Goal: Complete application form: Complete application form

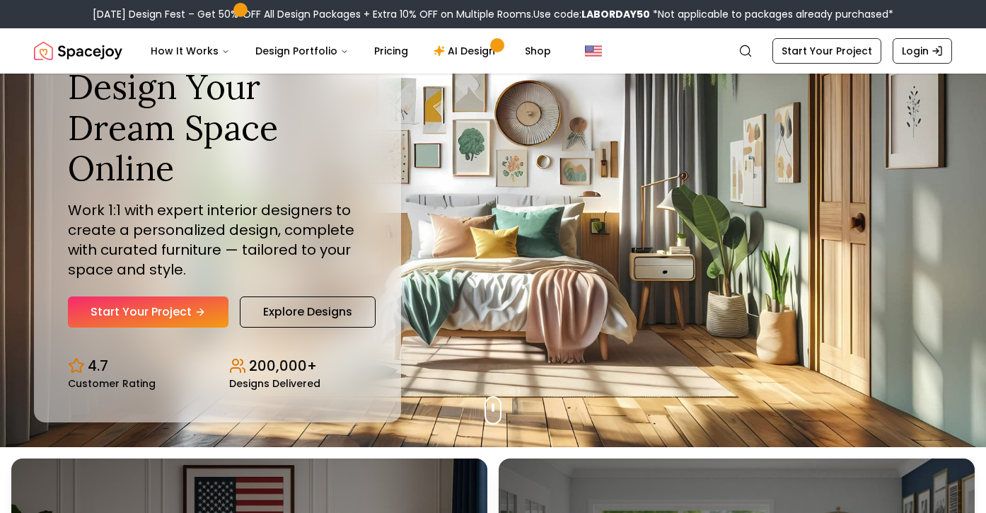
scroll to position [65, 0]
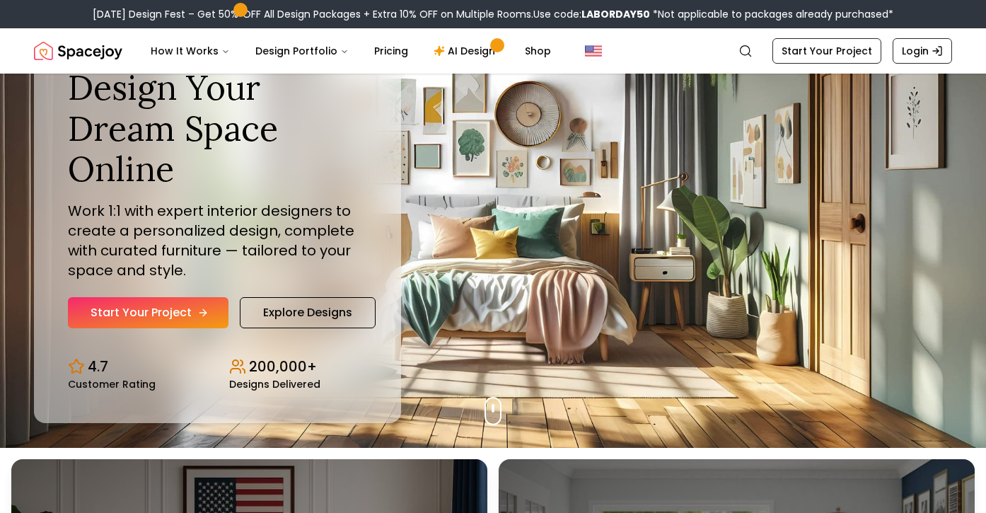
click at [158, 308] on link "Start Your Project" at bounding box center [148, 312] width 161 height 31
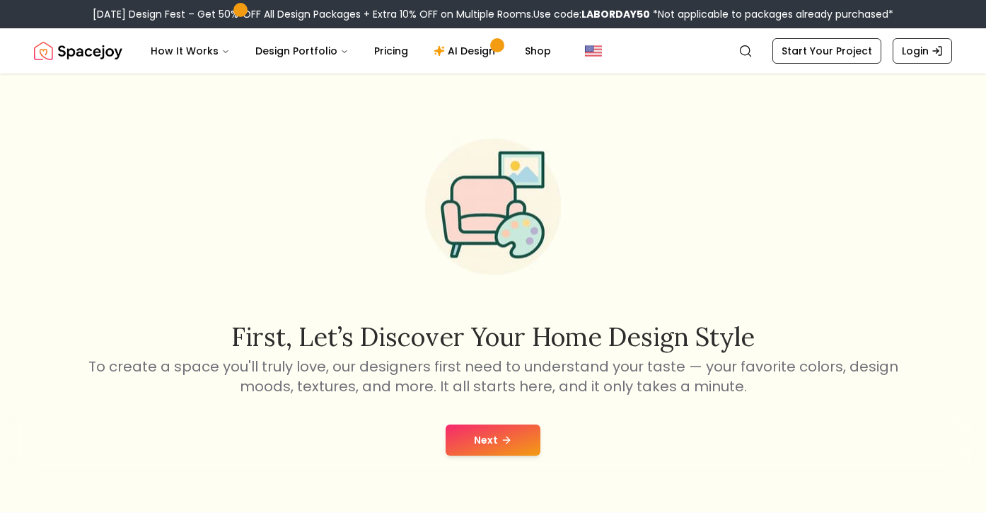
click at [498, 446] on button "Next" at bounding box center [493, 440] width 95 height 31
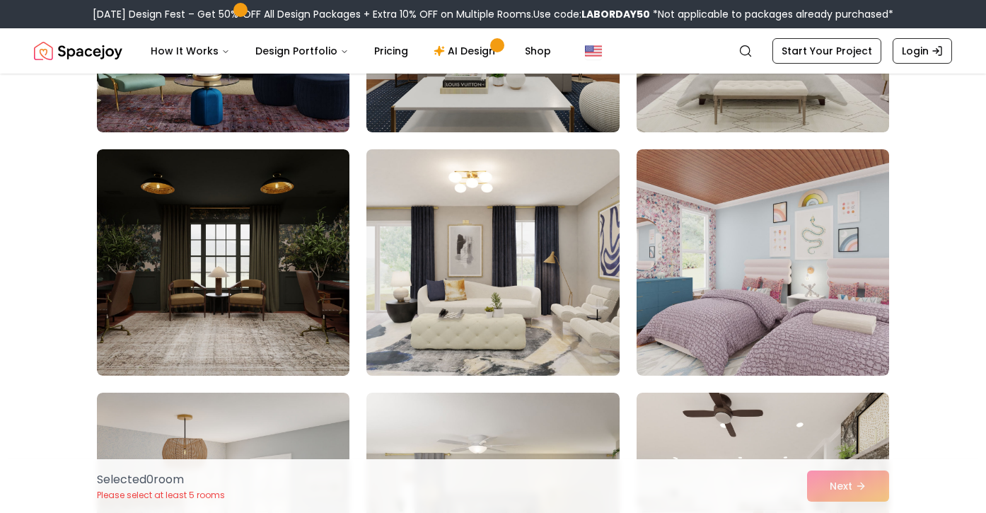
scroll to position [1990, 0]
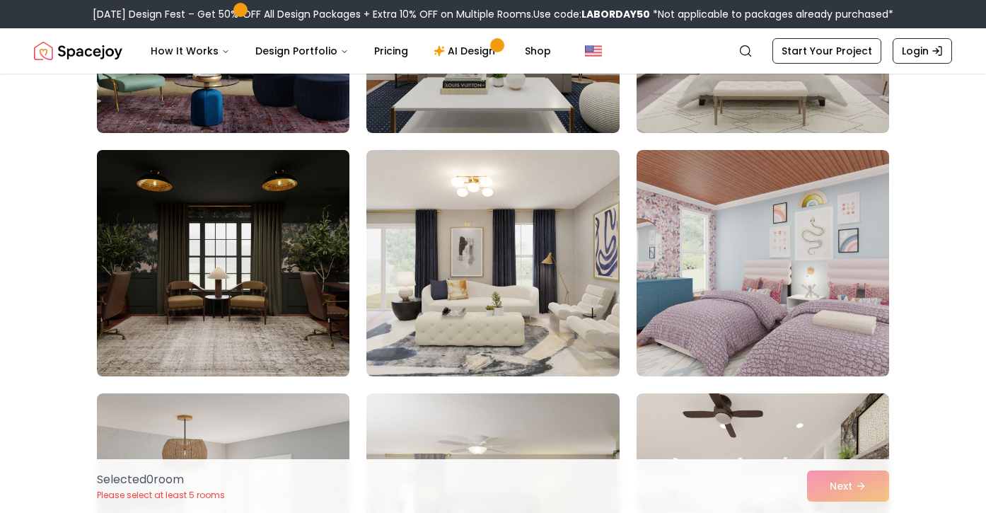
click at [268, 260] on img at bounding box center [223, 263] width 265 height 238
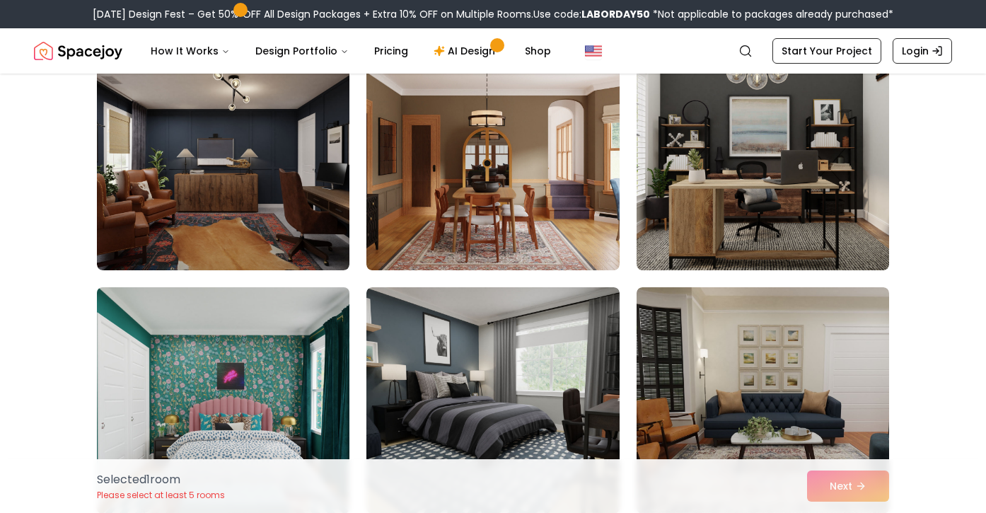
scroll to position [4544, 0]
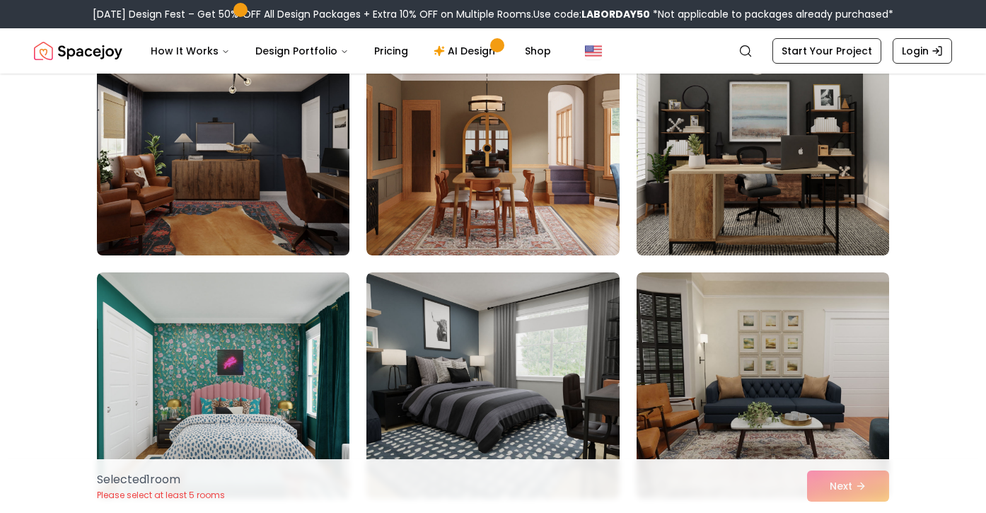
click at [267, 207] on img at bounding box center [223, 142] width 265 height 238
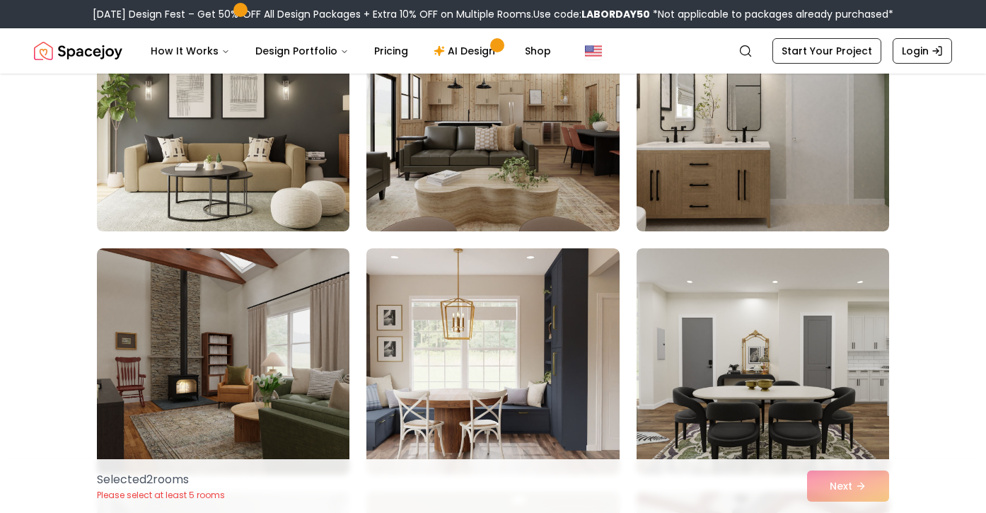
scroll to position [3595, 0]
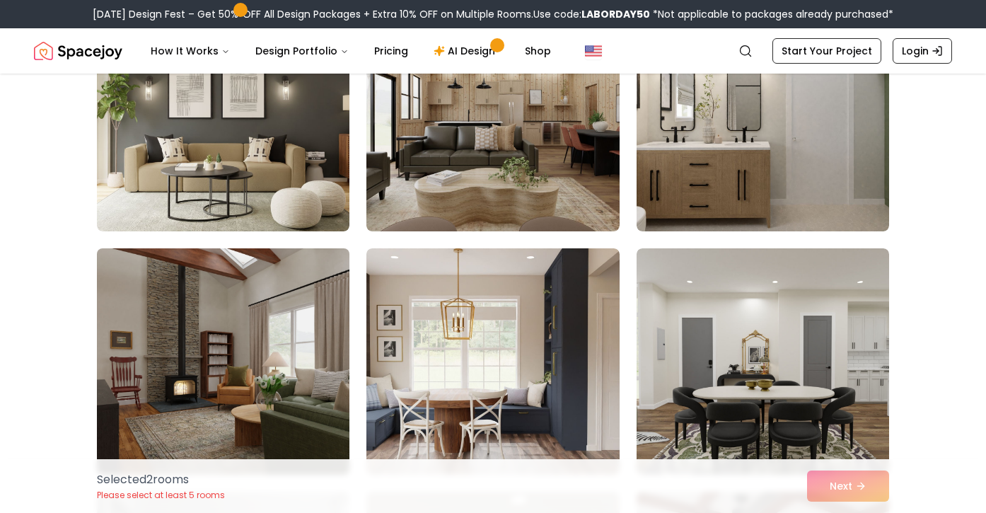
click at [269, 318] on img at bounding box center [223, 362] width 265 height 238
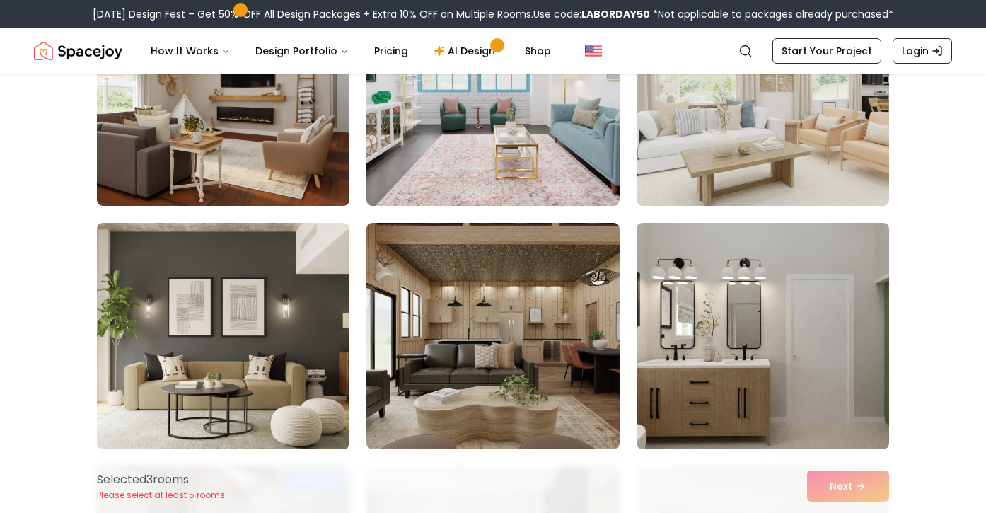
scroll to position [3380, 0]
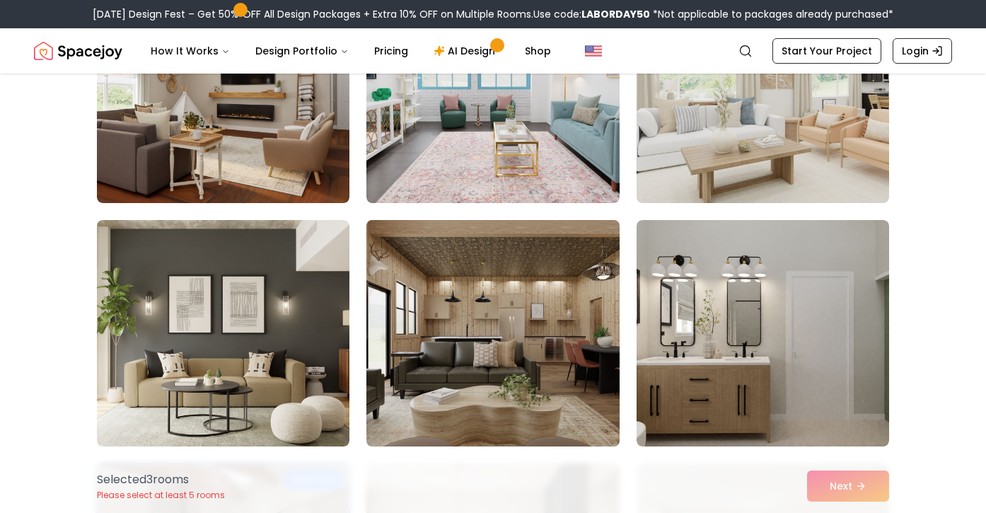
click at [434, 294] on img at bounding box center [492, 333] width 265 height 238
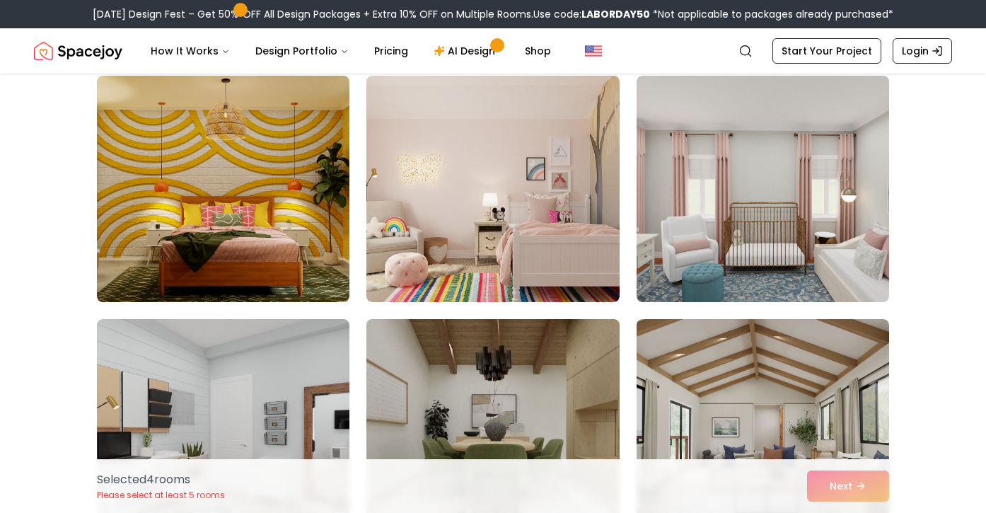
scroll to position [114, 0]
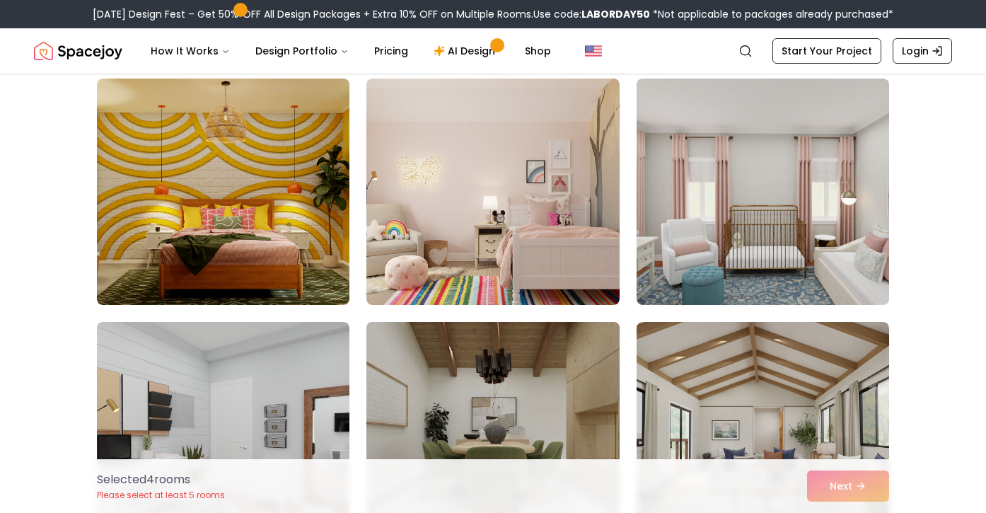
click at [423, 382] on img at bounding box center [492, 435] width 265 height 238
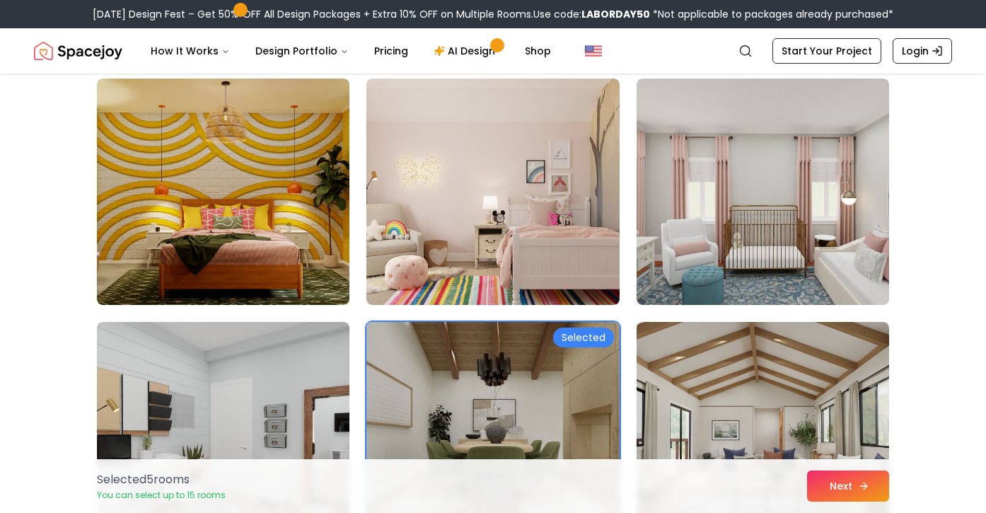
click at [848, 478] on button "Next" at bounding box center [848, 486] width 82 height 31
